Goal: Download file/media

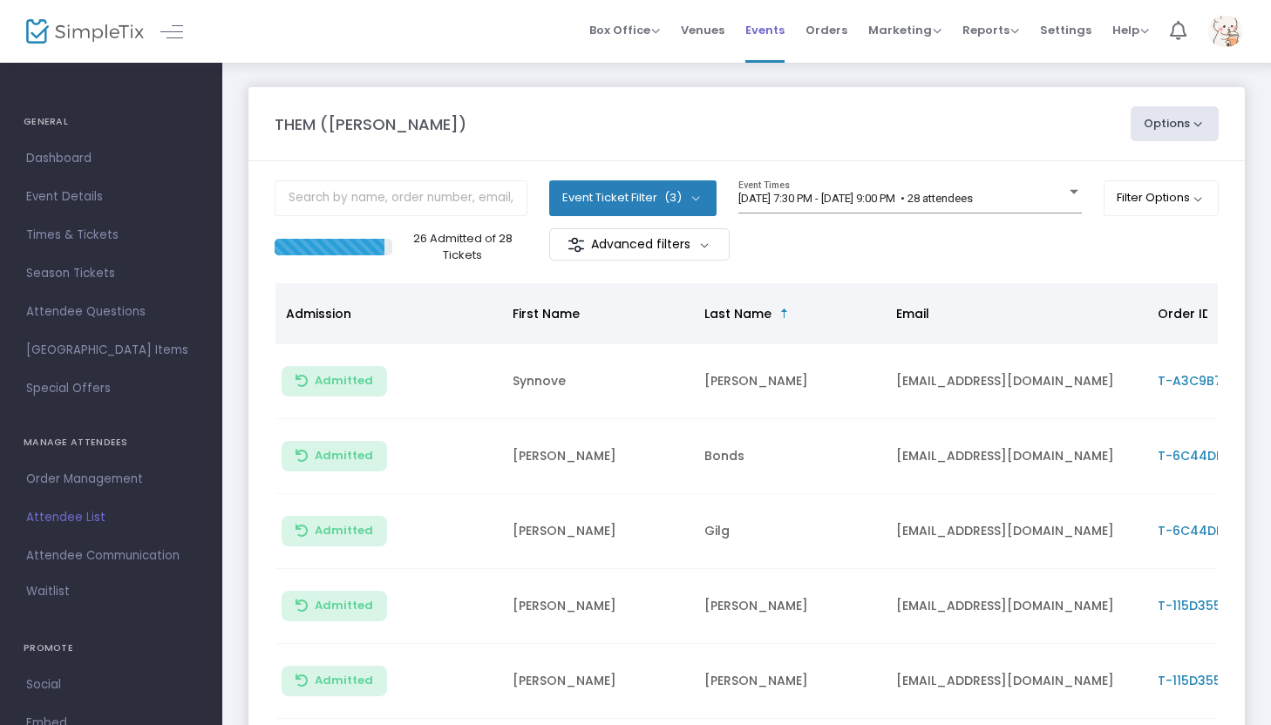
click at [771, 35] on span "Events" at bounding box center [764, 30] width 39 height 44
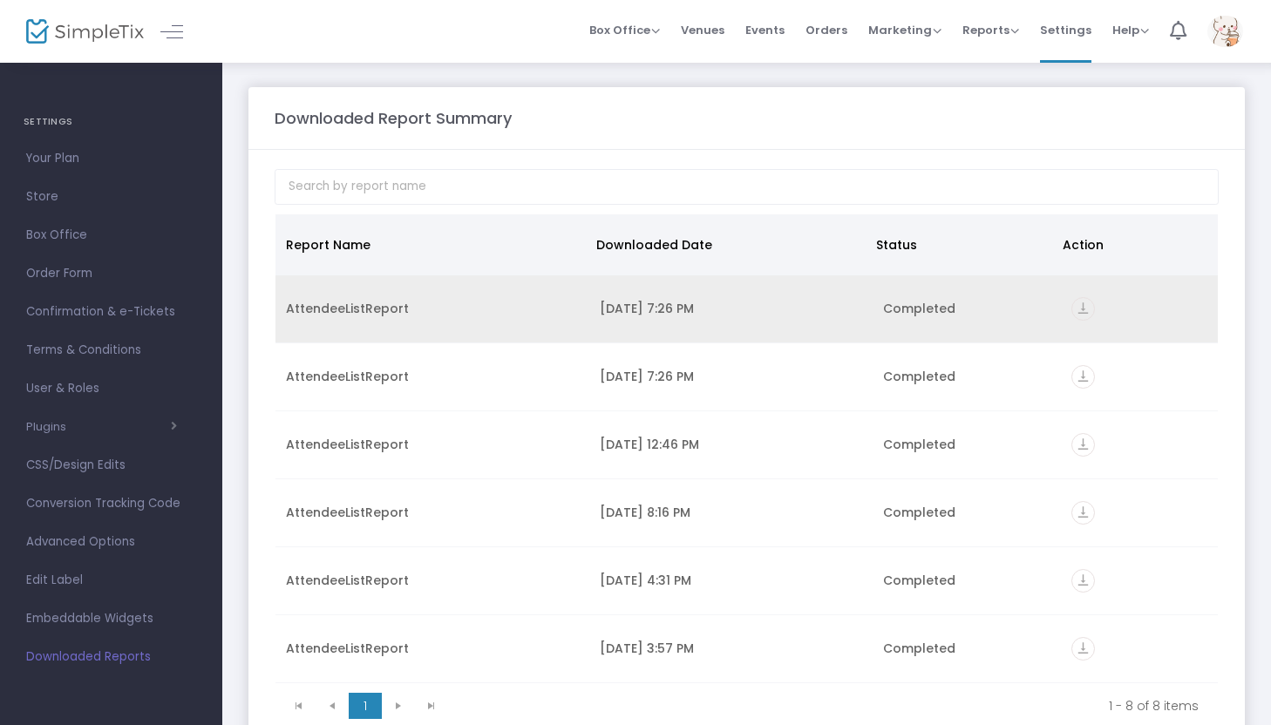
click at [1073, 312] on icon "vertical_align_bottom" at bounding box center [1083, 309] width 24 height 24
